Goal: Find specific page/section: Find specific page/section

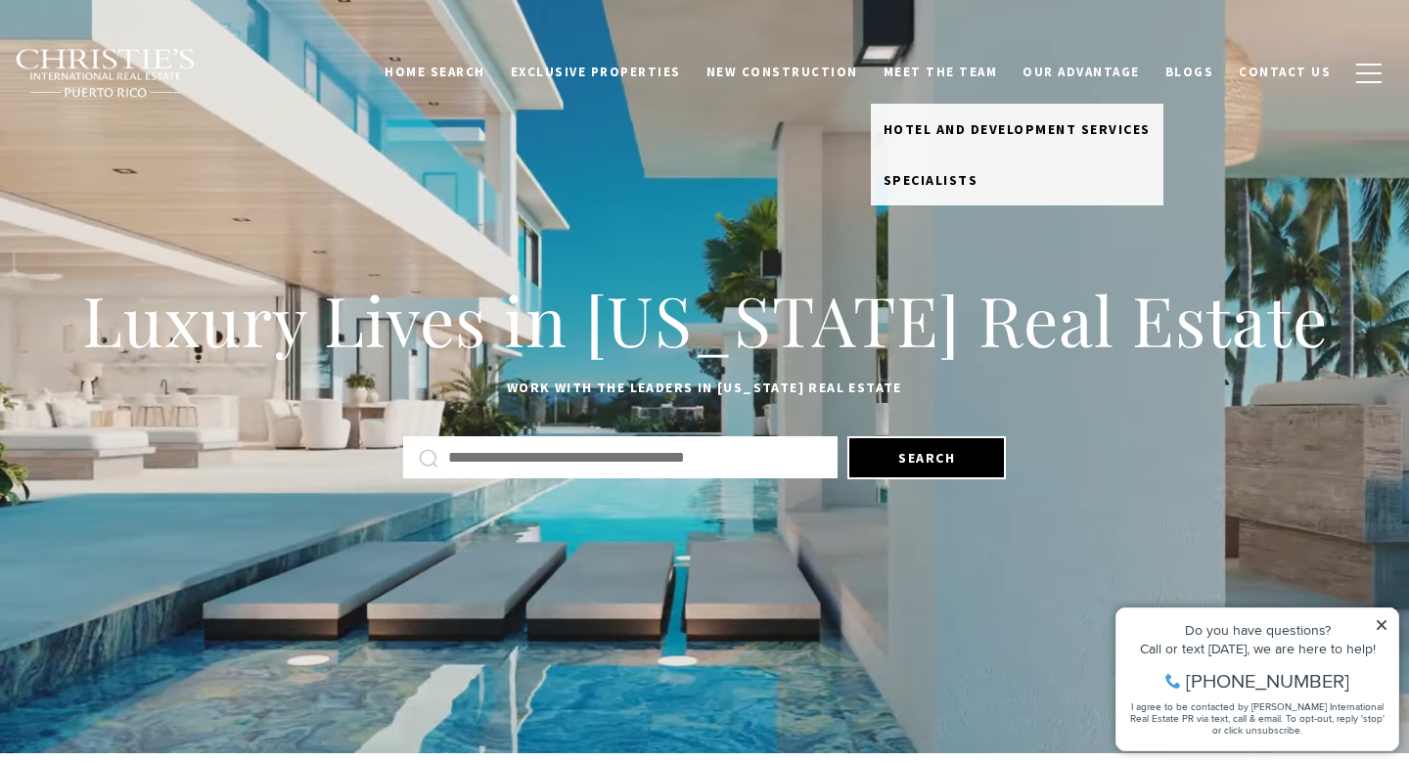
click at [941, 78] on link "Meet the Team" at bounding box center [941, 72] width 140 height 37
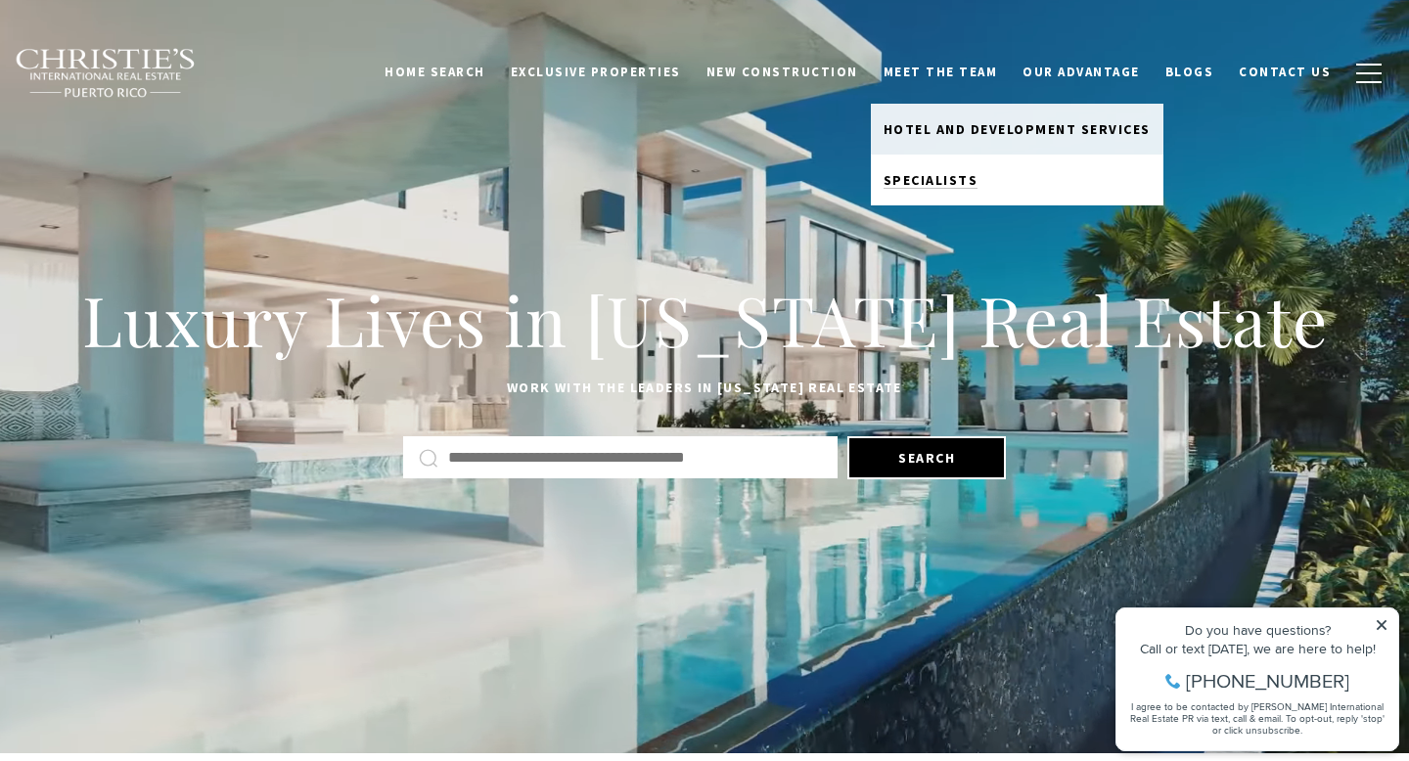
click at [931, 175] on span "Specialists" at bounding box center [931, 180] width 95 height 18
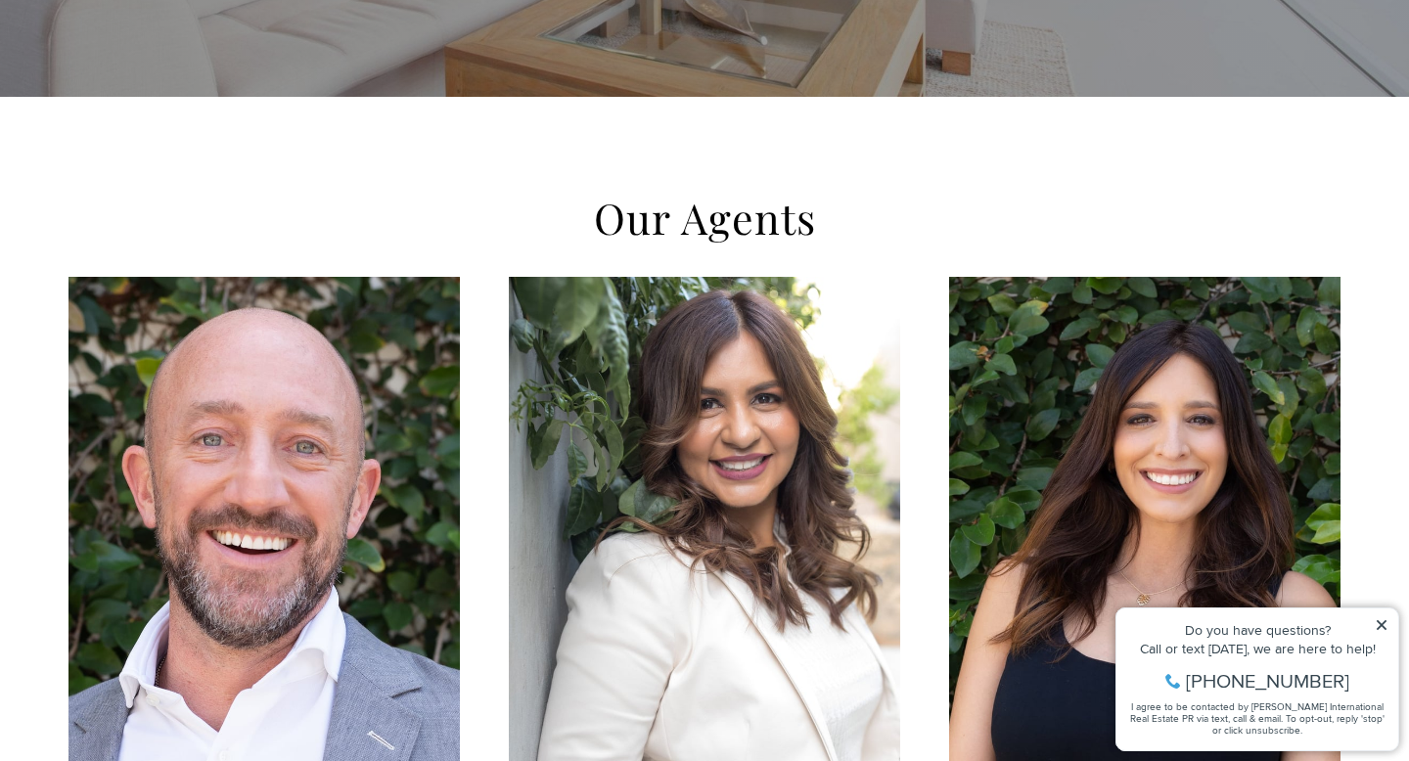
click at [1384, 627] on icon at bounding box center [1382, 625] width 10 height 10
click at [1385, 628] on icon at bounding box center [1382, 625] width 10 height 10
